Goal: Book appointment/travel/reservation

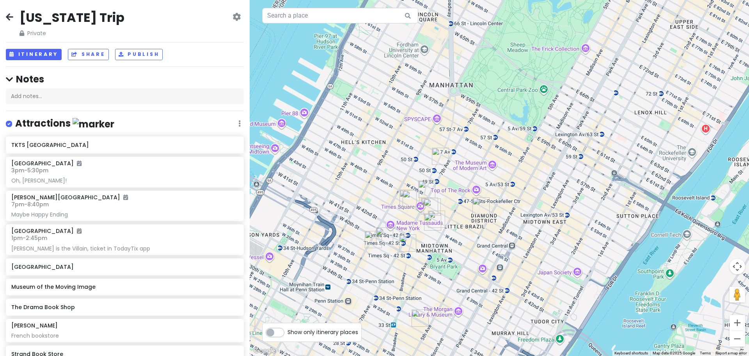
scroll to position [354, 0]
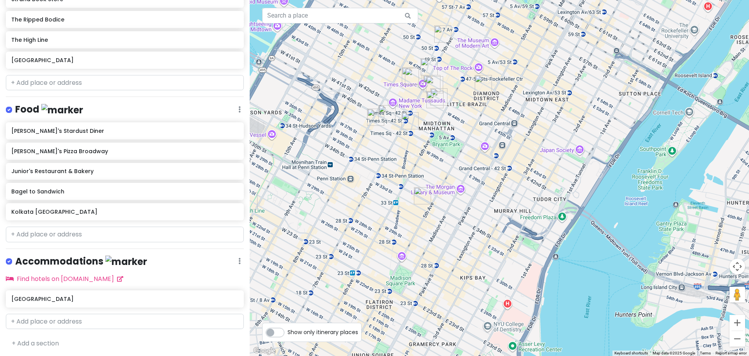
drag, startPoint x: 433, startPoint y: 244, endPoint x: 433, endPoint y: 124, distance: 120.2
click at [433, 124] on div at bounding box center [500, 178] width 500 height 356
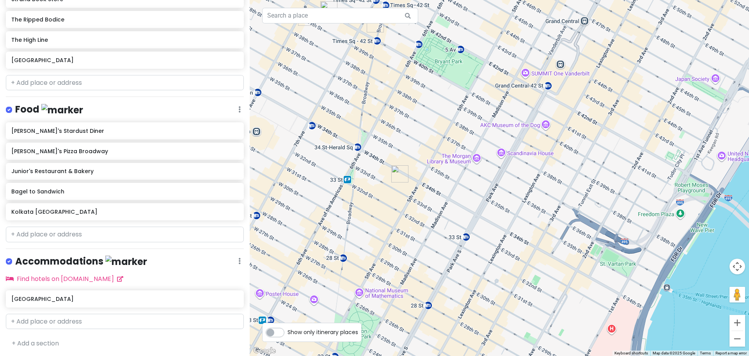
click at [477, 158] on div at bounding box center [500, 178] width 500 height 356
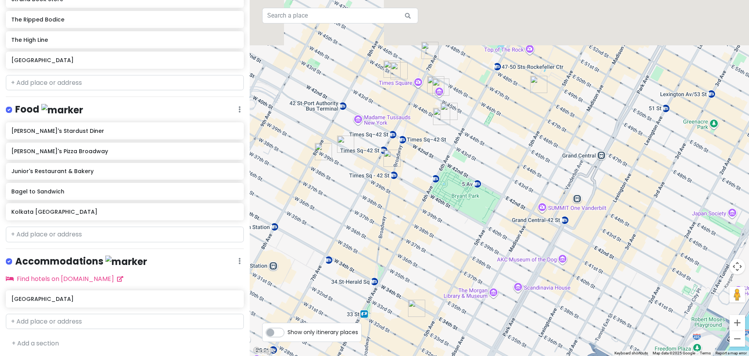
drag, startPoint x: 388, startPoint y: 98, endPoint x: 407, endPoint y: 238, distance: 141.7
click at [407, 238] on div at bounding box center [500, 178] width 500 height 356
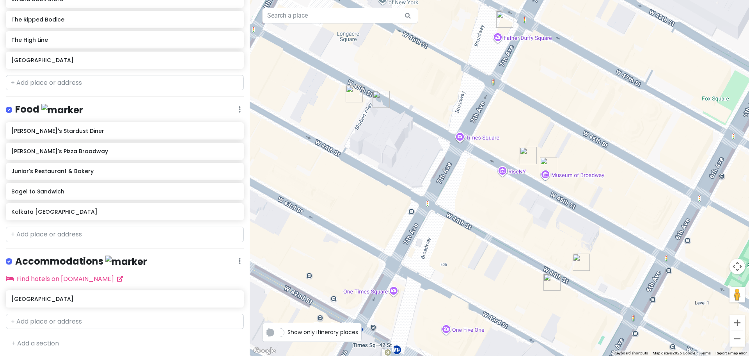
drag, startPoint x: 433, startPoint y: 113, endPoint x: 532, endPoint y: 196, distance: 129.4
click at [532, 196] on div at bounding box center [500, 178] width 500 height 356
click at [507, 17] on img "TKTS Times Square" at bounding box center [504, 19] width 17 height 17
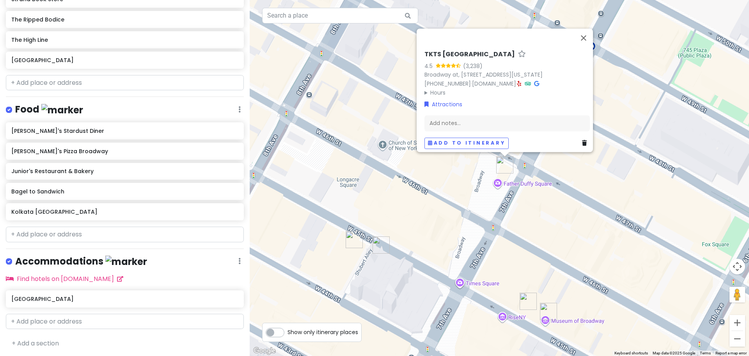
click at [565, 192] on div "[GEOGRAPHIC_DATA] 4.5 (3,238) [STREET_ADDRESS][US_STATE] [PHONE_NUMBER] · [DOMA…" at bounding box center [500, 178] width 500 height 356
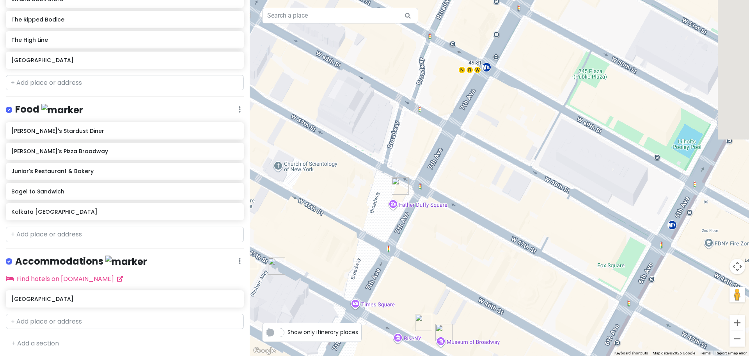
drag, startPoint x: 489, startPoint y: 187, endPoint x: 363, endPoint y: 208, distance: 128.1
click at [363, 208] on div at bounding box center [500, 178] width 500 height 356
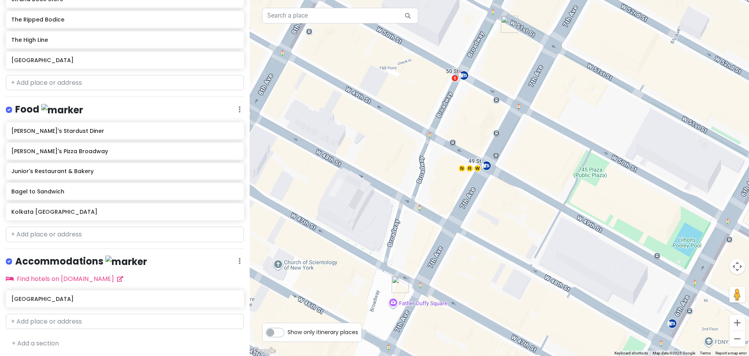
drag, startPoint x: 479, startPoint y: 161, endPoint x: 500, endPoint y: 263, distance: 104.0
click at [500, 263] on div at bounding box center [500, 178] width 500 height 356
click at [456, 78] on div at bounding box center [500, 178] width 500 height 356
drag, startPoint x: 454, startPoint y: 202, endPoint x: 475, endPoint y: 66, distance: 137.4
click at [475, 69] on div at bounding box center [500, 178] width 500 height 356
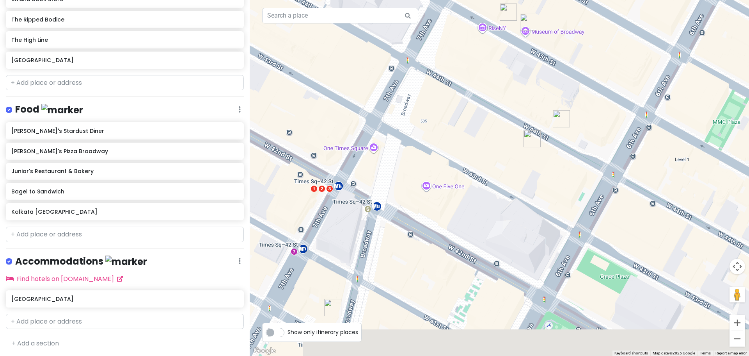
drag, startPoint x: 436, startPoint y: 200, endPoint x: 488, endPoint y: 79, distance: 131.7
click at [486, 90] on div at bounding box center [500, 178] width 500 height 356
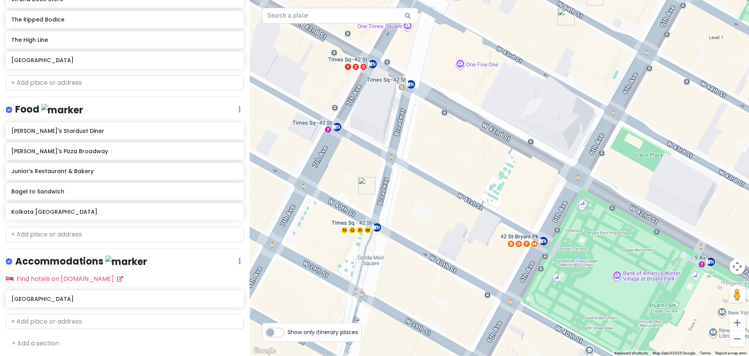
drag, startPoint x: 598, startPoint y: 298, endPoint x: 549, endPoint y: 178, distance: 129.5
click at [552, 185] on div at bounding box center [500, 178] width 500 height 356
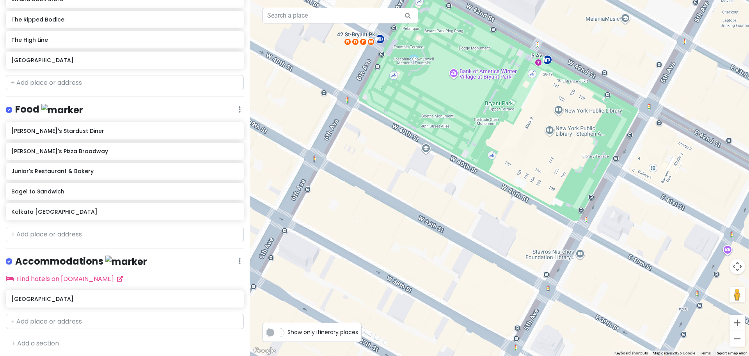
drag, startPoint x: 568, startPoint y: 180, endPoint x: 482, endPoint y: 203, distance: 89.1
click at [482, 203] on div at bounding box center [500, 178] width 500 height 356
click at [57, 232] on input "text" at bounding box center [125, 234] width 238 height 16
click at [74, 84] on input "text" at bounding box center [125, 83] width 238 height 16
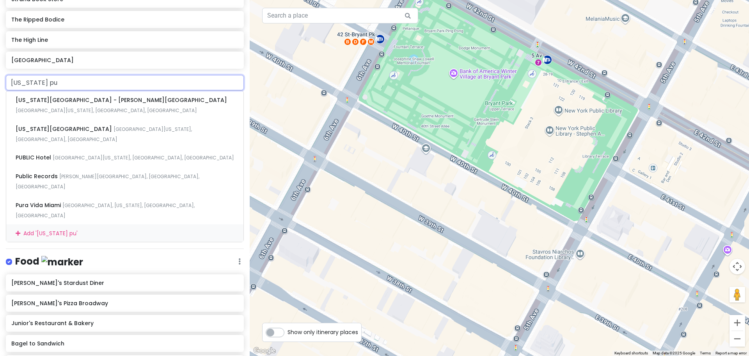
type input "[US_STATE] pu"
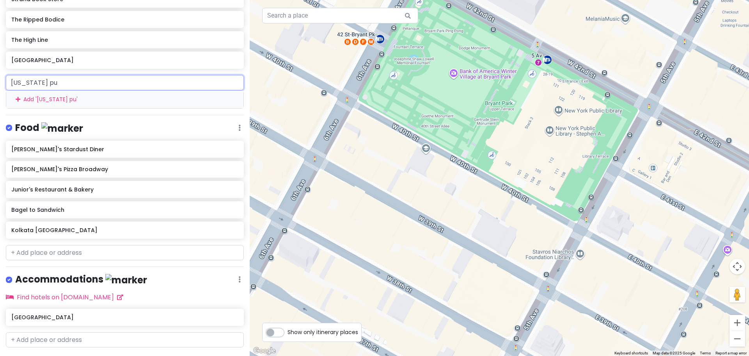
drag, startPoint x: 125, startPoint y: 80, endPoint x: 1, endPoint y: 76, distance: 124.2
click at [1, 76] on div "[US_STATE] pu Add ' [US_STATE] pu '" at bounding box center [125, 92] width 250 height 34
